Goal: Navigation & Orientation: Find specific page/section

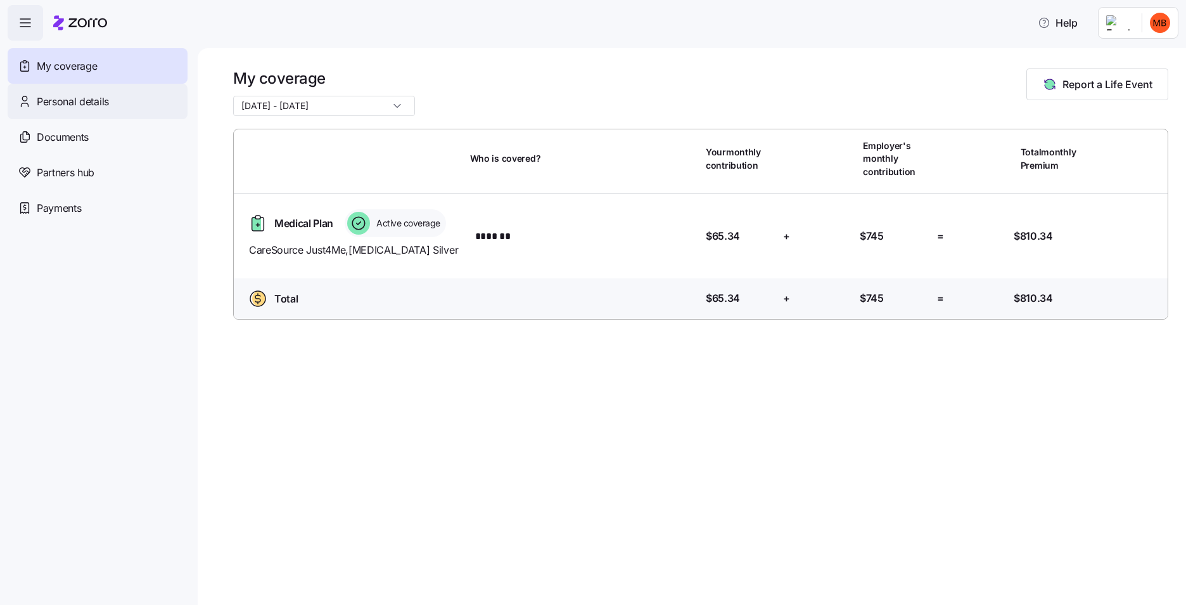
click at [63, 99] on span "Personal details" at bounding box center [73, 102] width 72 height 16
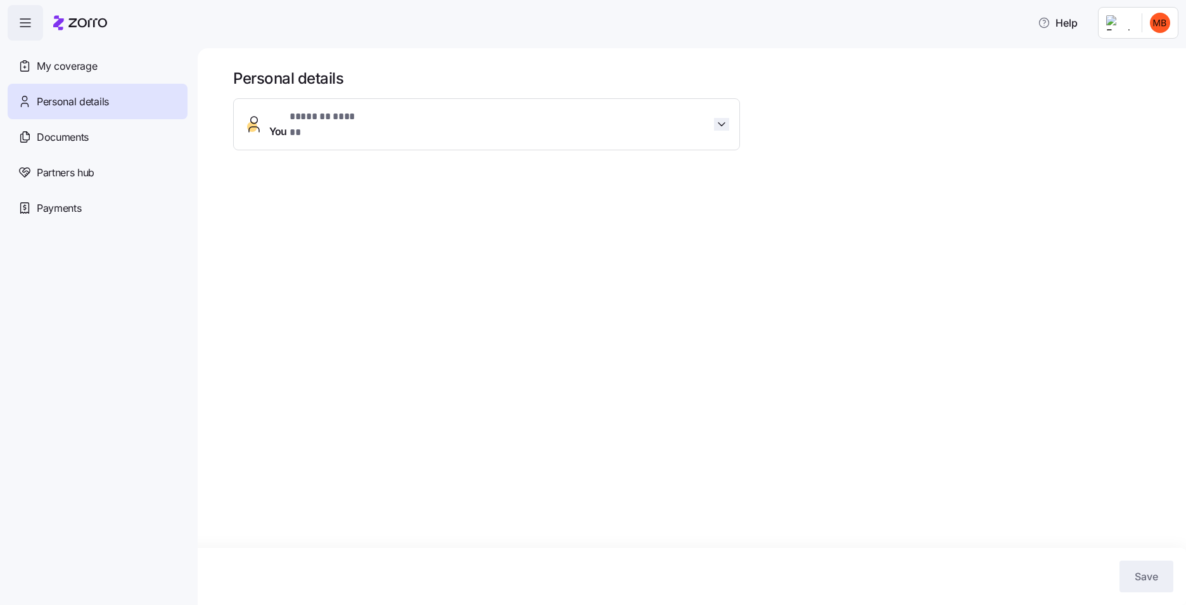
click at [725, 121] on icon "button" at bounding box center [722, 124] width 13 height 13
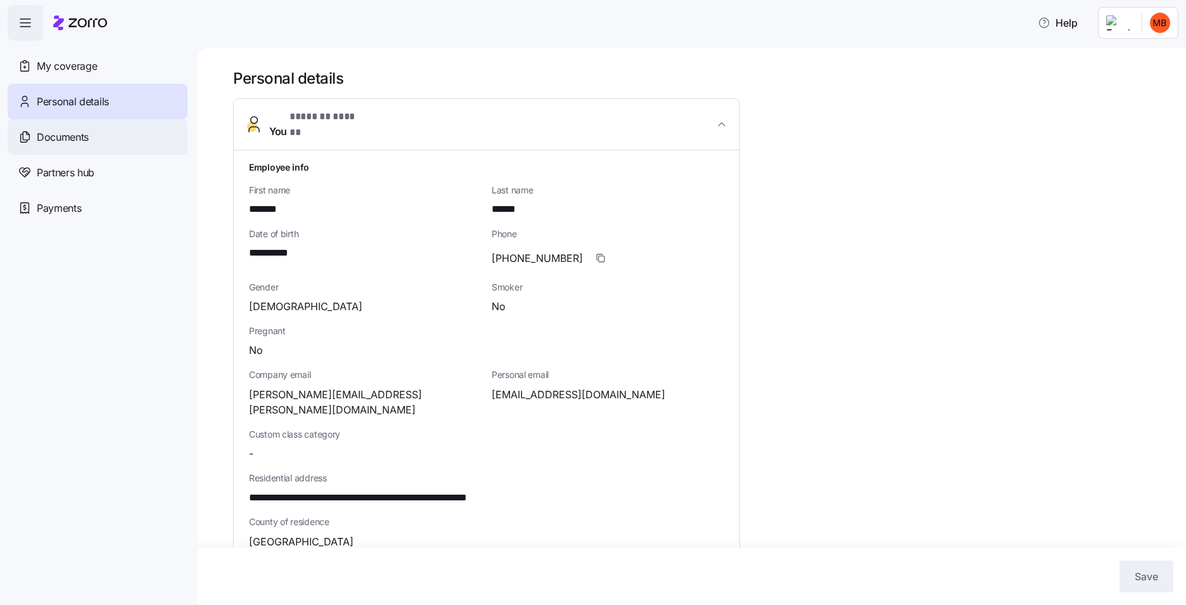
click at [42, 136] on span "Documents" at bounding box center [63, 137] width 52 height 16
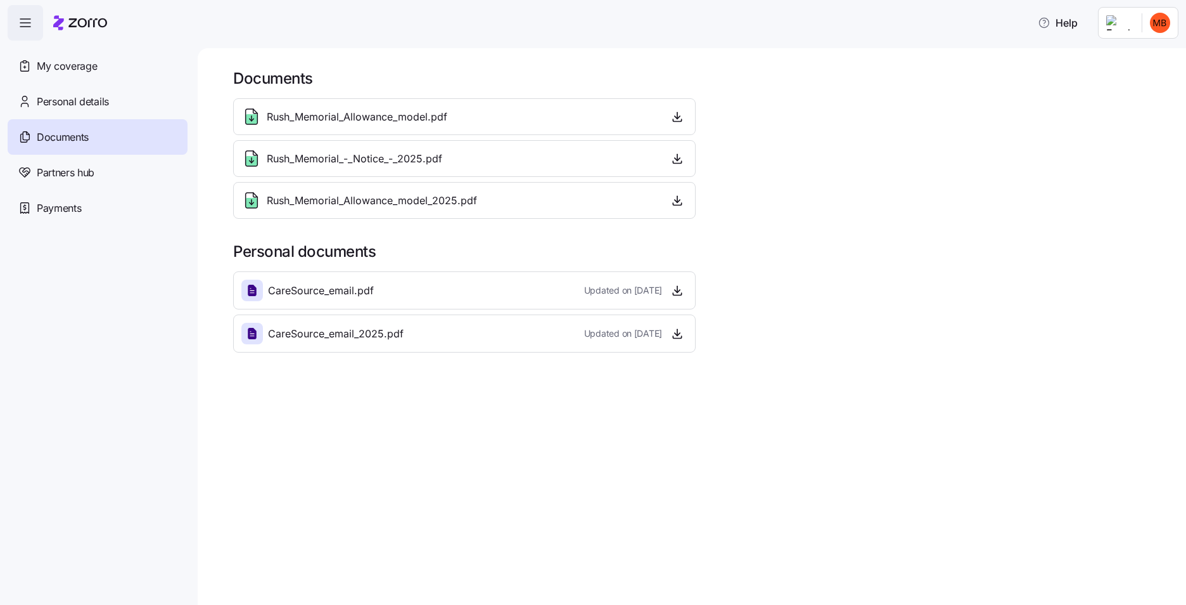
click at [253, 295] on icon at bounding box center [252, 290] width 9 height 11
click at [59, 178] on span "Partners hub" at bounding box center [66, 173] width 58 height 16
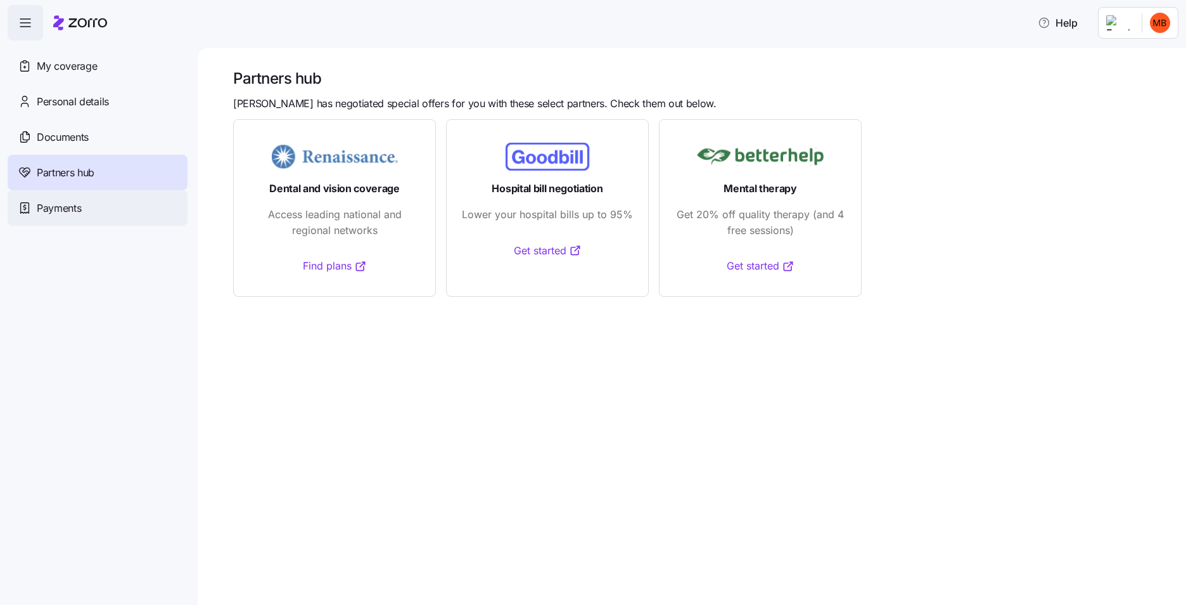
click at [59, 205] on span "Payments" at bounding box center [59, 208] width 44 height 16
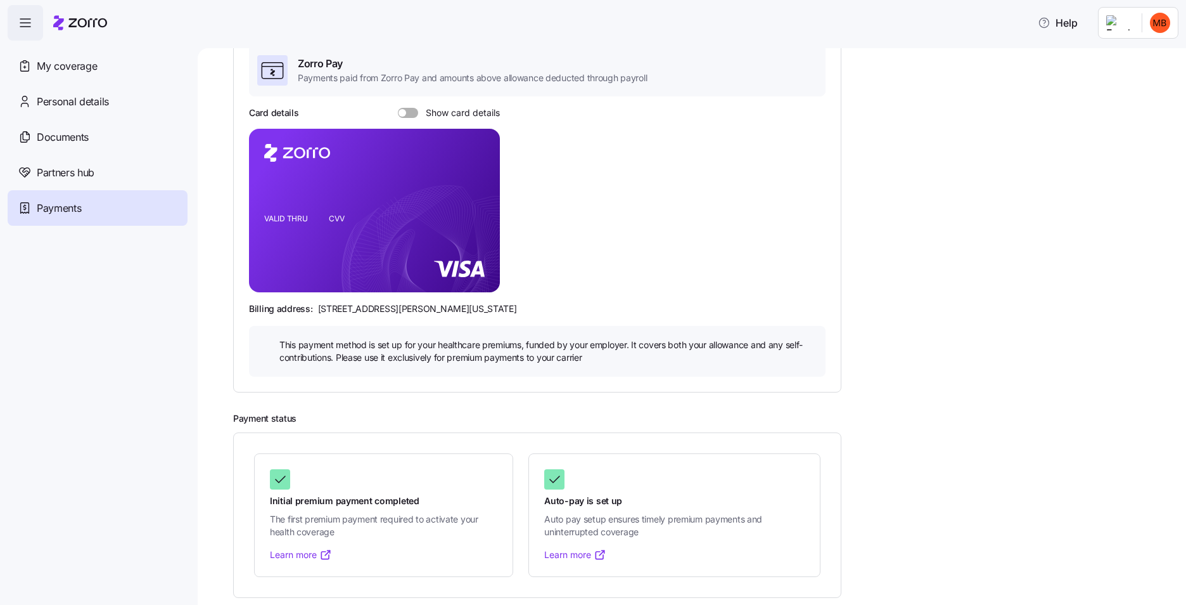
scroll to position [111, 0]
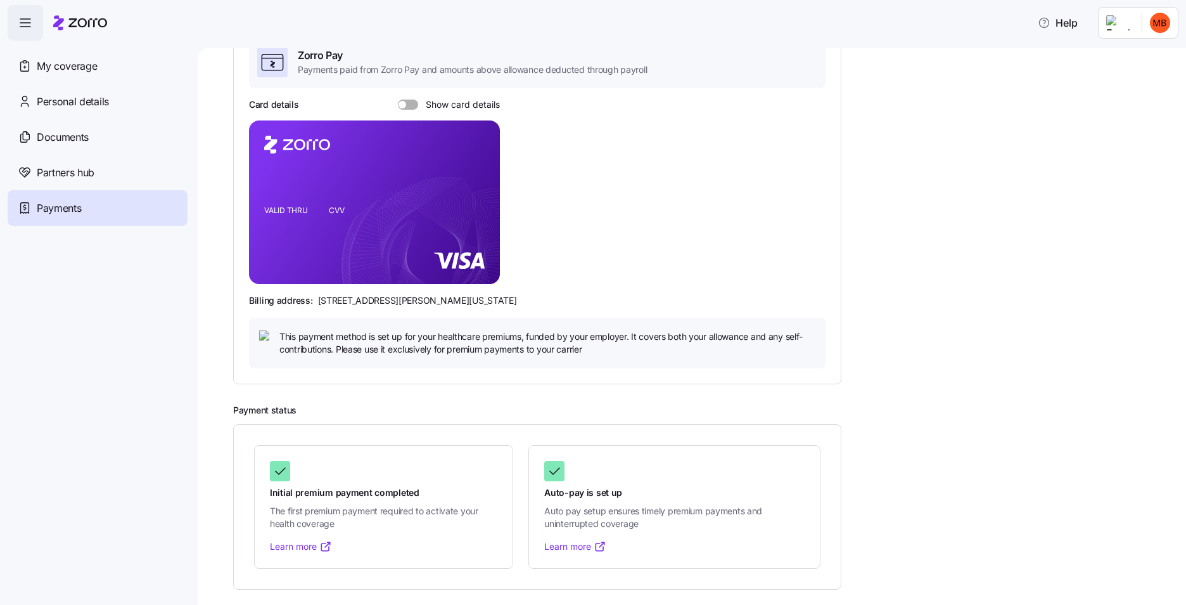
click at [24, 10] on span "button" at bounding box center [25, 23] width 34 height 34
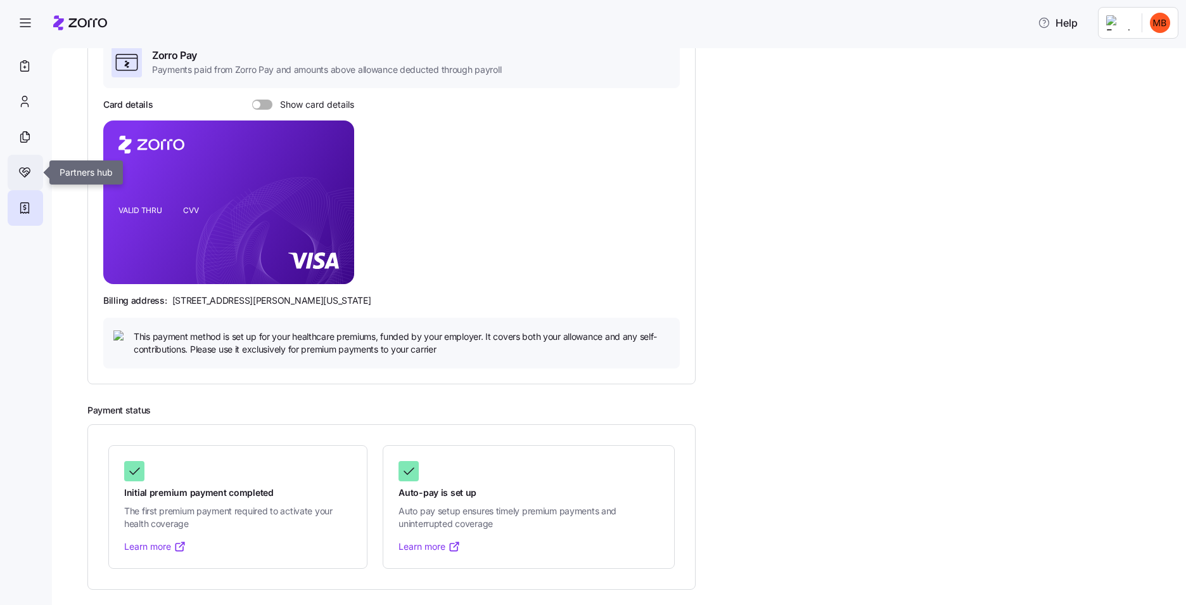
click at [18, 172] on icon at bounding box center [25, 172] width 14 height 15
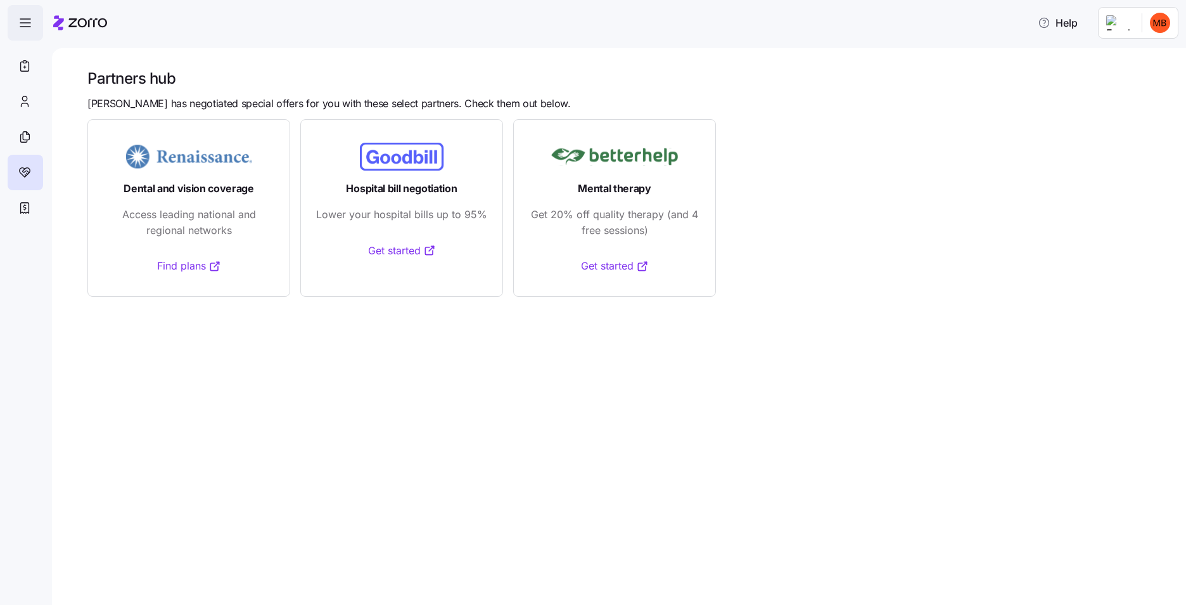
click at [30, 28] on icon "button" at bounding box center [25, 22] width 15 height 15
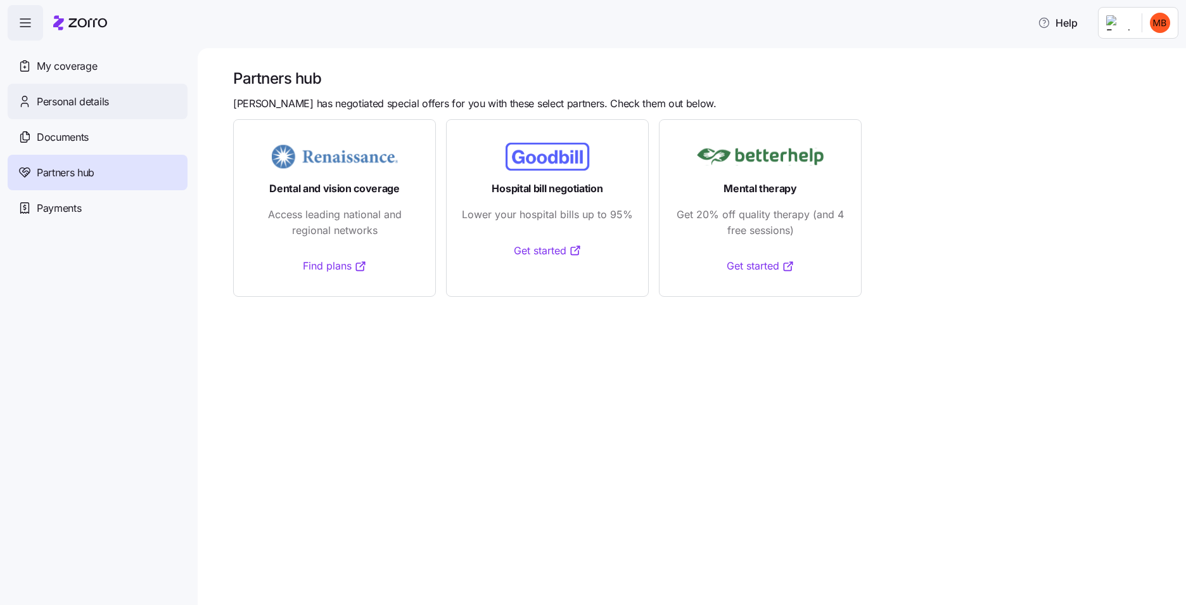
click at [40, 99] on span "Personal details" at bounding box center [73, 102] width 72 height 16
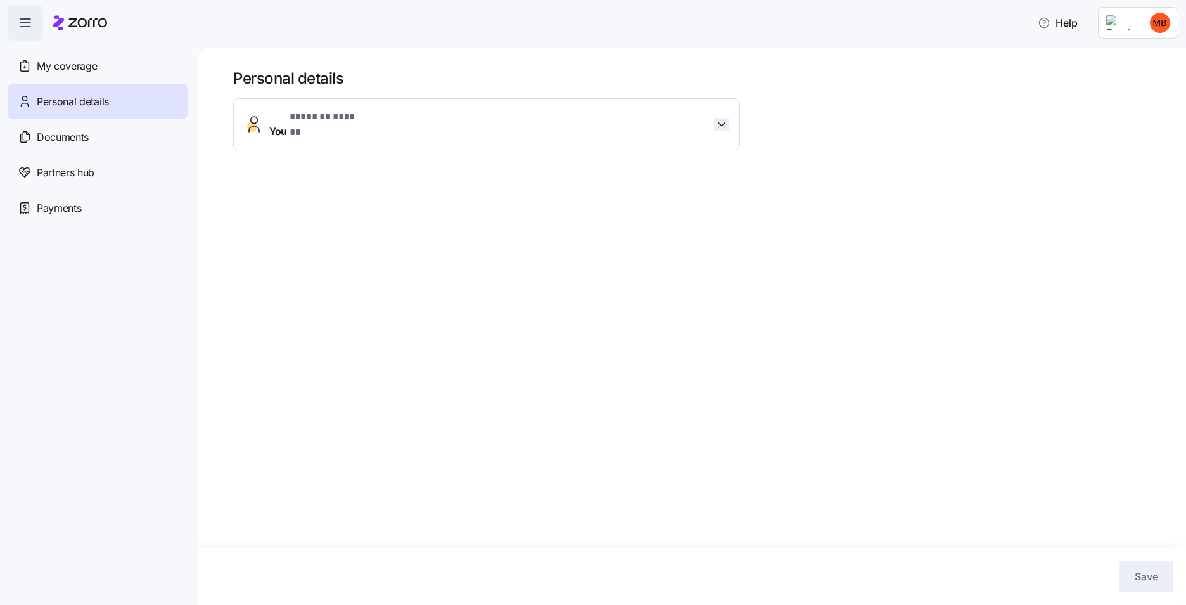
click at [728, 123] on icon "button" at bounding box center [722, 124] width 13 height 13
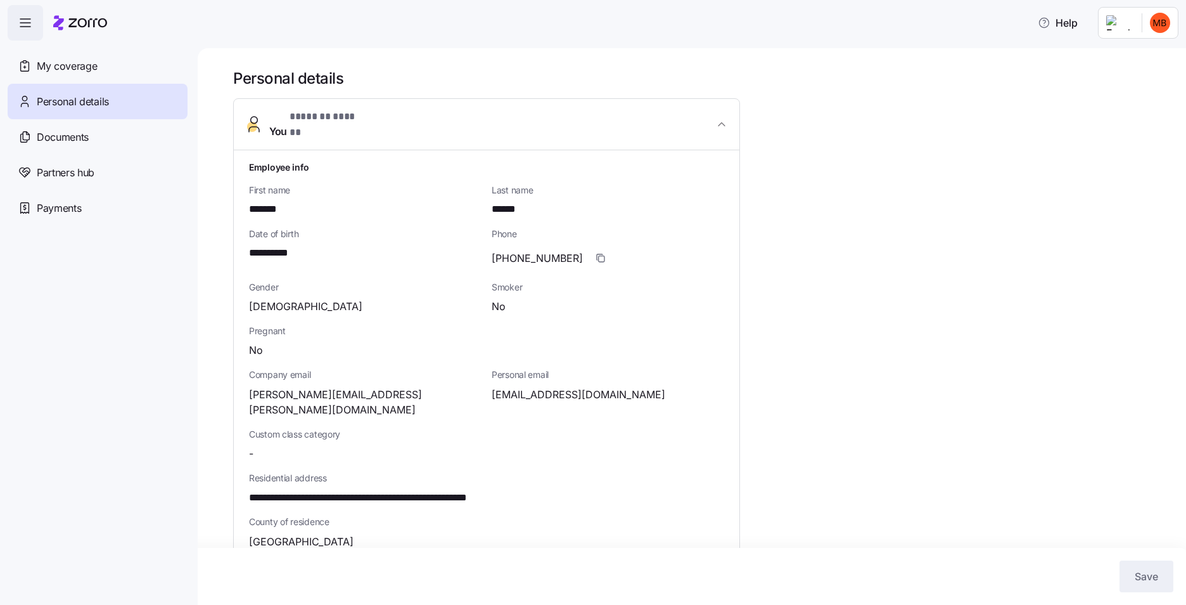
click at [26, 18] on icon "button" at bounding box center [25, 22] width 15 height 15
